Goal: Information Seeking & Learning: Learn about a topic

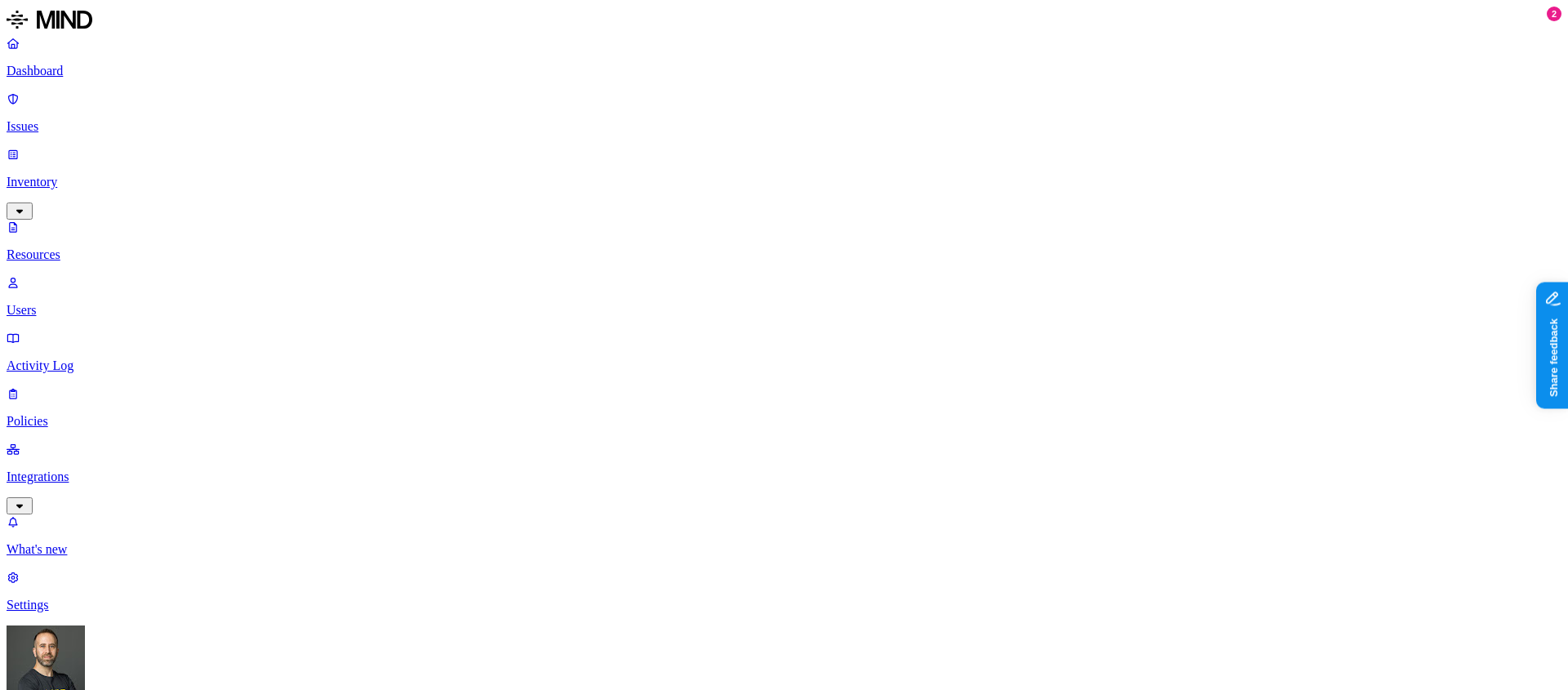
click at [98, 72] on p "Dashboard" at bounding box center [784, 71] width 1556 height 15
